Goal: Task Accomplishment & Management: Use online tool/utility

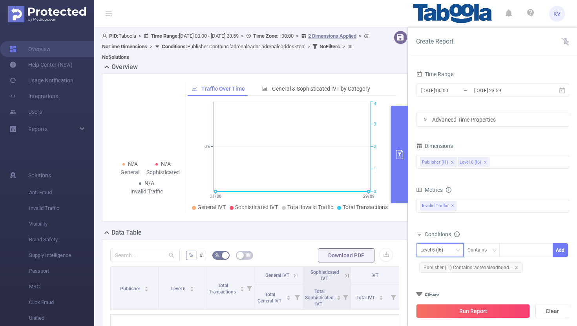
click at [450, 249] on div "Level 6 (l6)" at bounding box center [439, 250] width 39 height 13
click at [443, 262] on li "Publisher (l1)" at bounding box center [439, 266] width 47 height 13
click at [514, 251] on div at bounding box center [525, 250] width 45 height 13
click at [481, 276] on div "Publisher (l1) Contains Add Publisher (l1) Contains 'adrenaleadbr-ad..." at bounding box center [492, 260] width 153 height 36
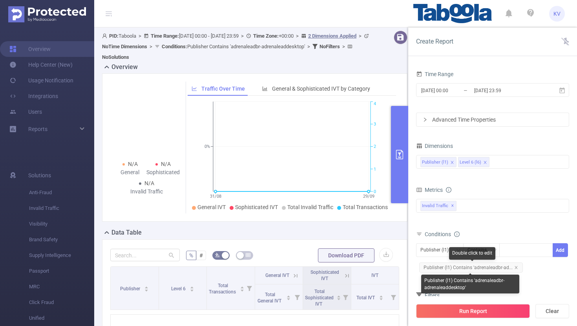
click at [512, 270] on span "Publisher (l1) Contains 'adrenaleadbr-ad..." at bounding box center [471, 268] width 104 height 10
click at [514, 268] on icon "icon: close" at bounding box center [516, 268] width 4 height 4
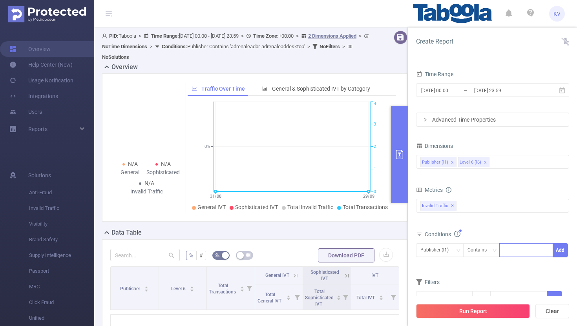
click at [509, 250] on div at bounding box center [525, 250] width 45 height 13
paste input "worldlife-style"
type input "worldlife-style"
click at [519, 267] on li "worldlife-style" at bounding box center [526, 266] width 54 height 13
click at [561, 253] on button "Add" at bounding box center [560, 250] width 15 height 14
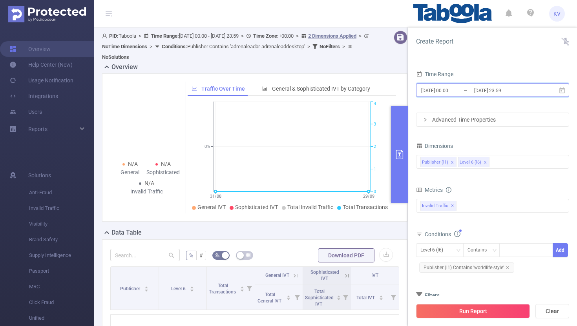
click at [561, 93] on icon at bounding box center [561, 90] width 5 height 6
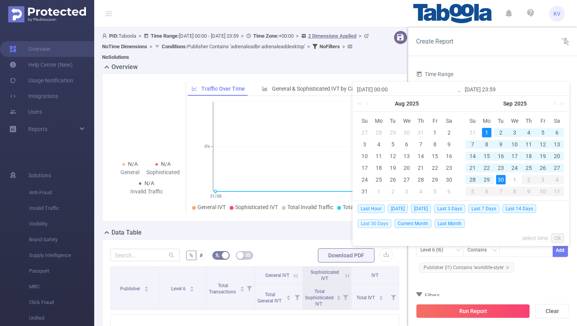
click at [381, 225] on span "Last 30 Days" at bounding box center [374, 223] width 34 height 9
type input "[DATE] 00:00"
type input "[DATE] 23:59"
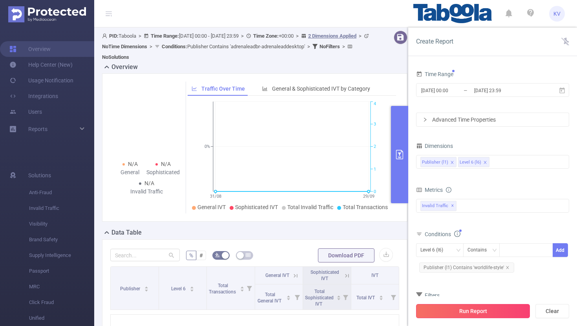
click at [481, 312] on button "Run Report" at bounding box center [473, 311] width 114 height 14
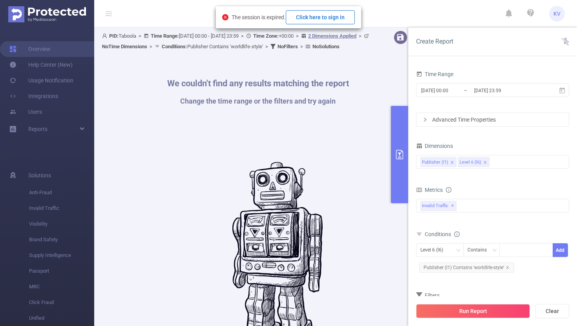
click at [337, 18] on button "Click here to sign in" at bounding box center [320, 17] width 69 height 14
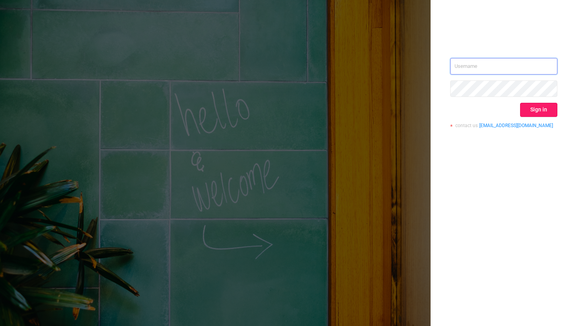
type input "kriti.v@taboola.com"
click at [540, 108] on button "Sign in" at bounding box center [538, 110] width 37 height 14
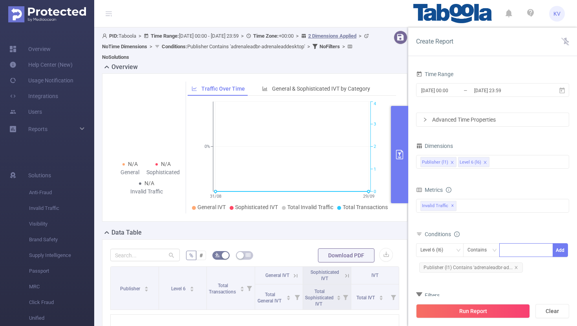
click at [529, 253] on div at bounding box center [525, 250] width 45 height 13
paste input "worldlife-style"
type input "worldlife-style"
click at [530, 281] on form "Dimensions Publisher (l1) Level 6 (l6) Metrics Total General IVT Data Centers D…" at bounding box center [492, 234] width 153 height 188
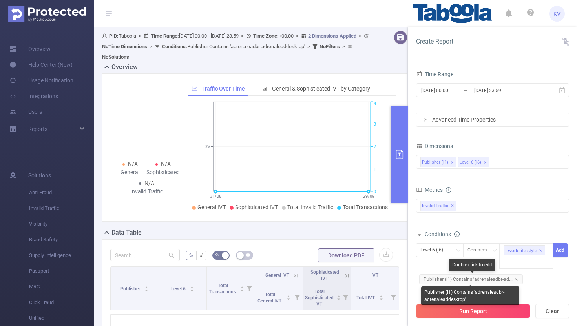
click at [517, 277] on span "Publisher (l1) Contains 'adrenaleadbr-ad..." at bounding box center [471, 279] width 104 height 10
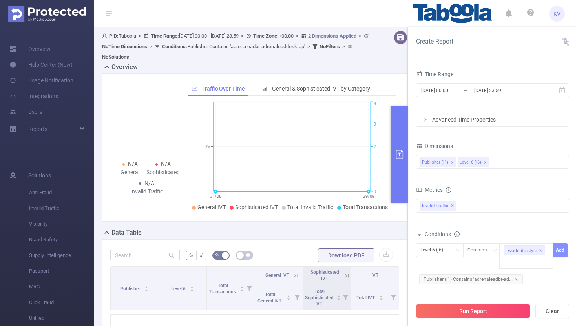
click at [561, 251] on button "Add" at bounding box center [560, 250] width 15 height 14
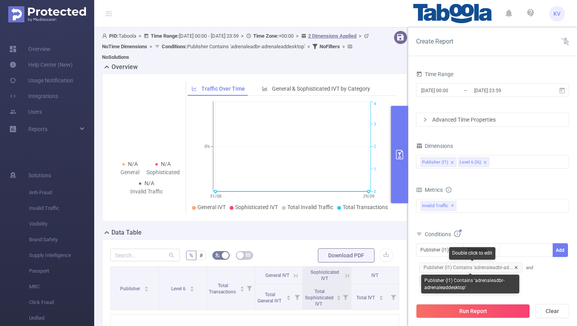
click at [514, 268] on icon "icon: close" at bounding box center [516, 268] width 4 height 4
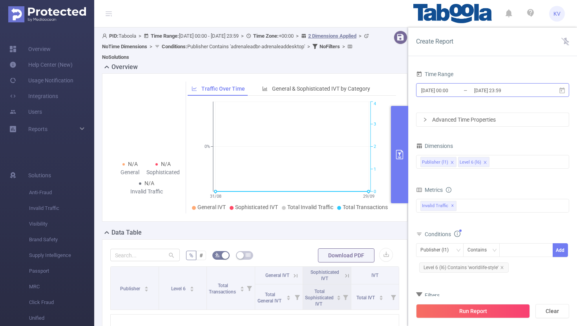
click at [503, 86] on input "[DATE] 23:59" at bounding box center [505, 90] width 64 height 11
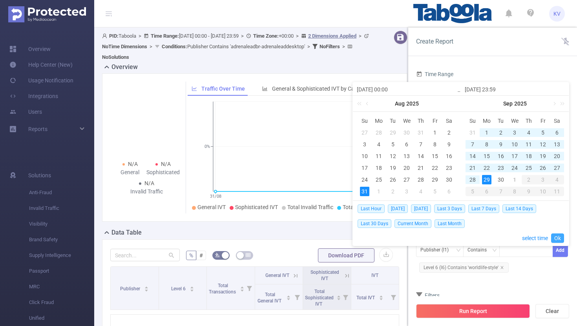
click at [554, 237] on link "Ok" at bounding box center [557, 237] width 13 height 9
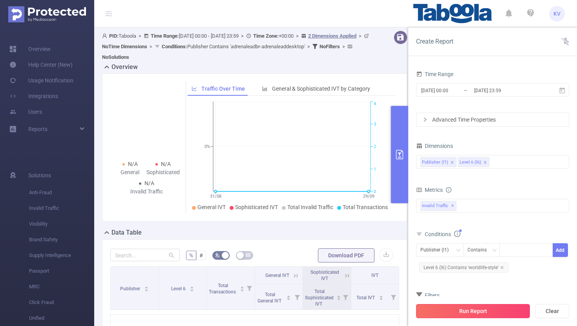
click at [476, 311] on button "Run Report" at bounding box center [473, 311] width 114 height 14
